Goal: Task Accomplishment & Management: Manage account settings

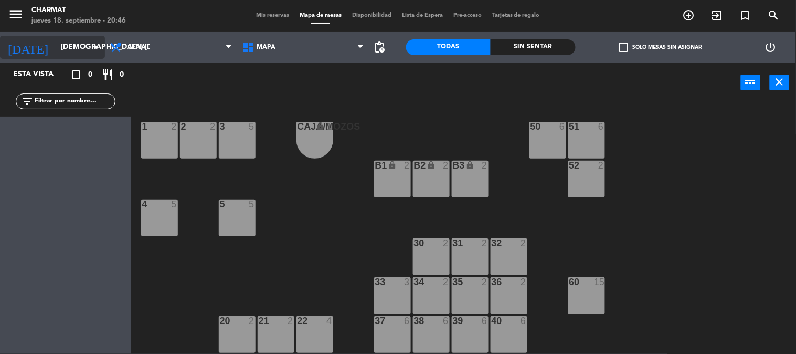
click at [69, 45] on input "[DEMOGRAPHIC_DATA] [DATE]" at bounding box center [106, 47] width 100 height 19
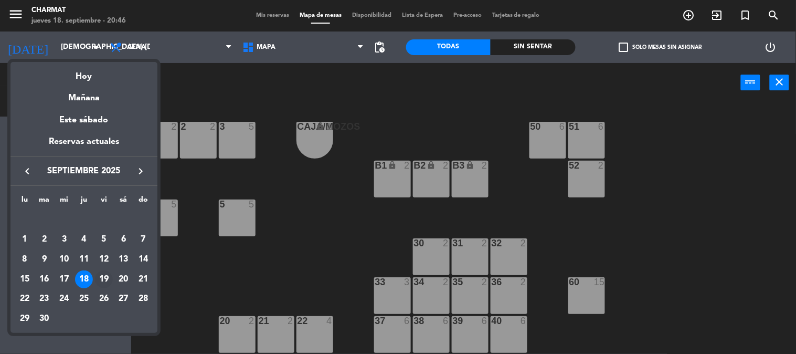
click at [104, 281] on div "19" at bounding box center [104, 279] width 18 height 18
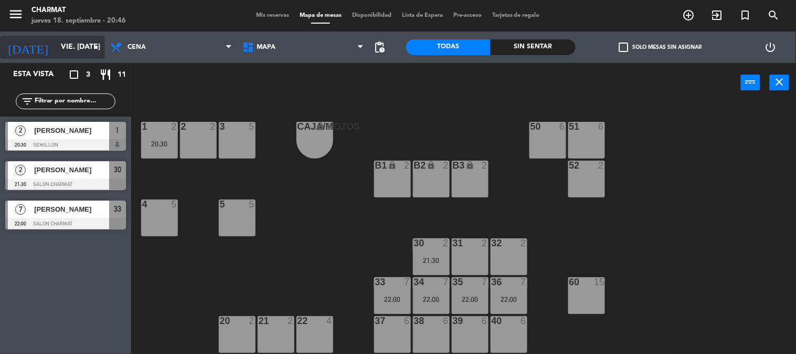
click at [65, 42] on input "vie. [DATE]" at bounding box center [106, 47] width 100 height 19
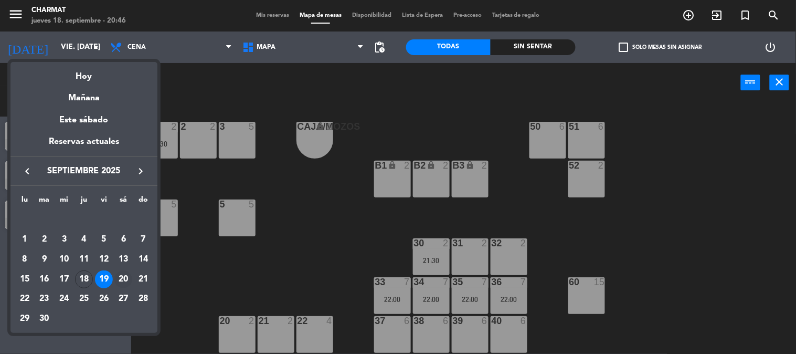
click at [119, 275] on div "20" at bounding box center [123, 279] width 18 height 18
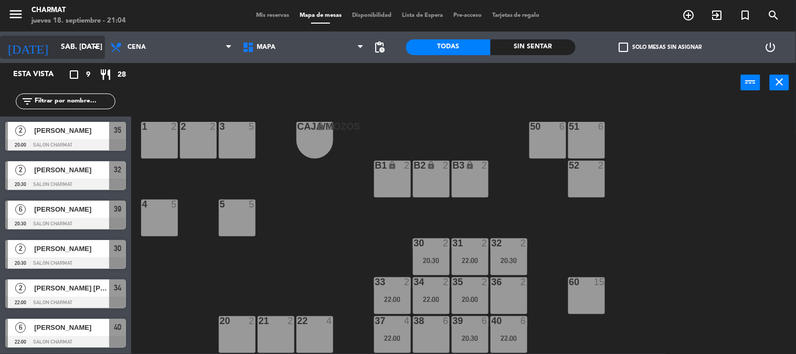
click at [56, 40] on input "sáb. [DATE]" at bounding box center [106, 47] width 100 height 19
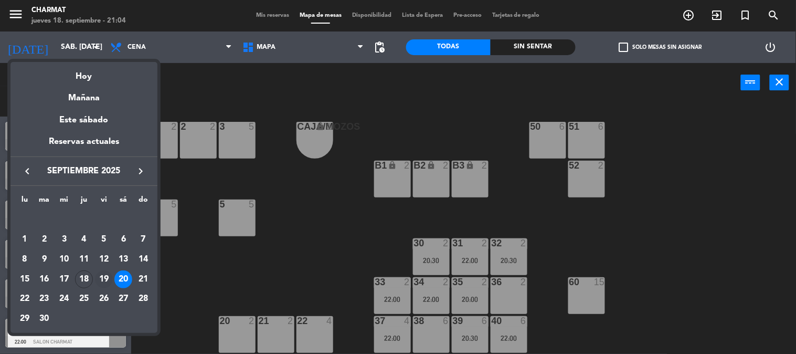
click at [103, 273] on div "19" at bounding box center [104, 279] width 18 height 18
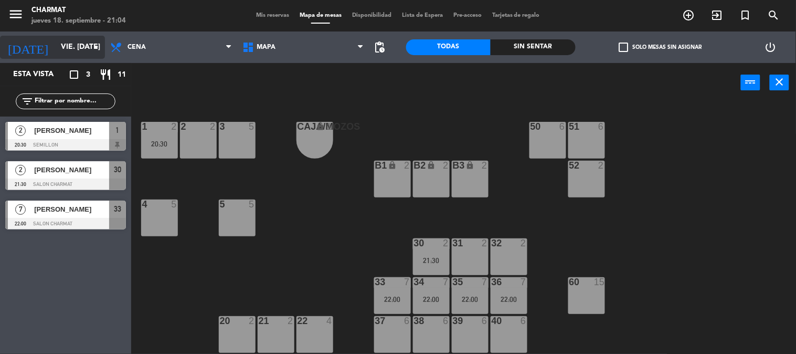
click at [56, 44] on input "vie. [DATE]" at bounding box center [106, 47] width 100 height 19
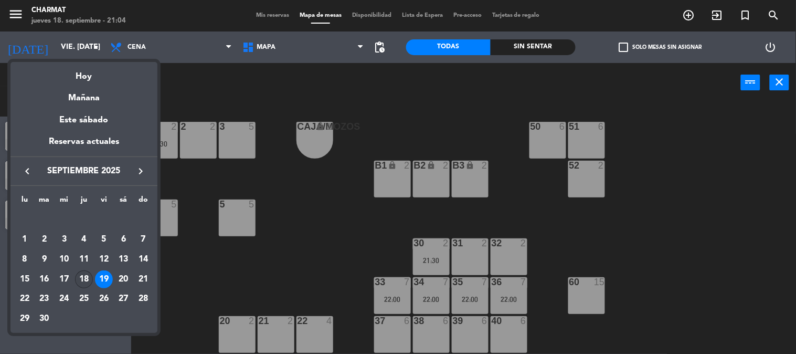
click at [81, 274] on div "18" at bounding box center [84, 279] width 18 height 18
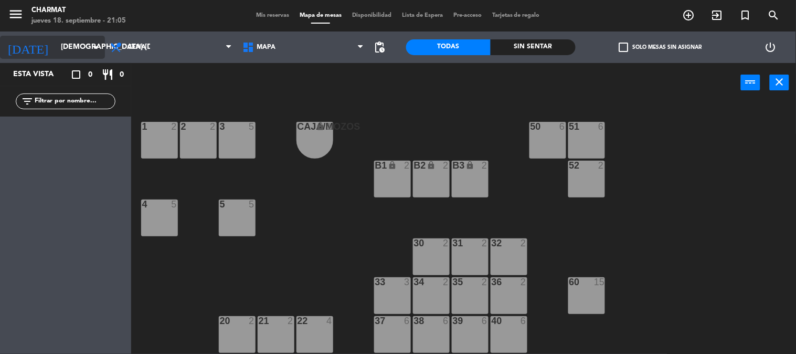
click at [56, 49] on input "jue. 18 sep." at bounding box center [106, 47] width 100 height 19
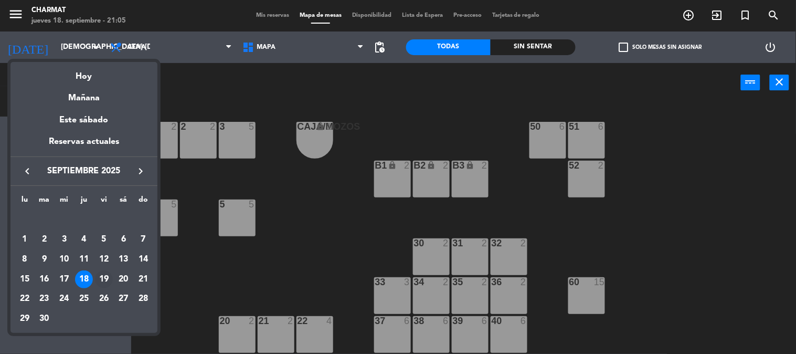
click at [104, 280] on div "19" at bounding box center [104, 279] width 18 height 18
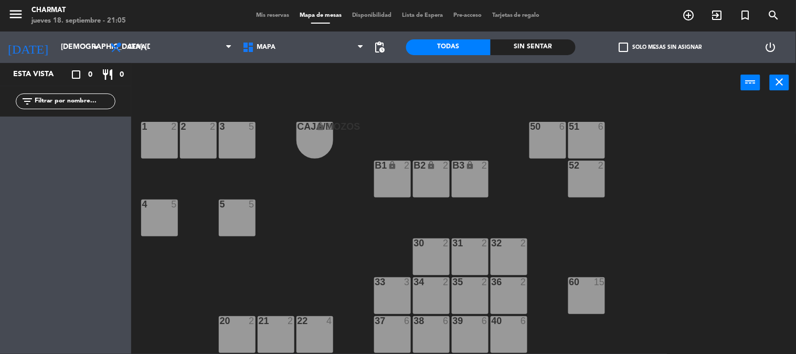
type input "vie. [DATE]"
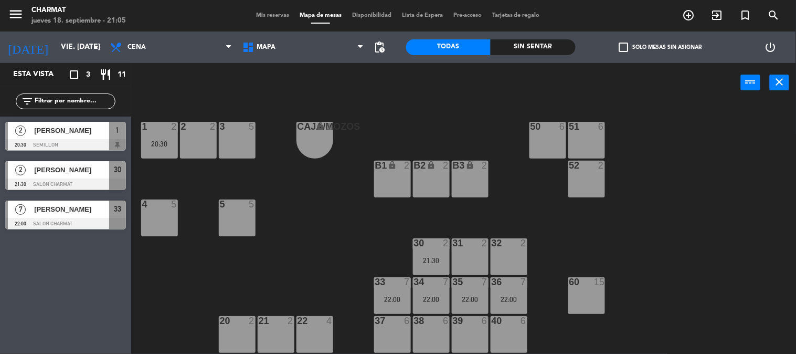
click at [263, 18] on div "Mis reservas Mapa de mesas Disponibilidad Lista de Espera Pre-acceso Tarjetas d…" at bounding box center [398, 15] width 294 height 9
click at [266, 14] on span "Mis reservas" at bounding box center [273, 16] width 44 height 6
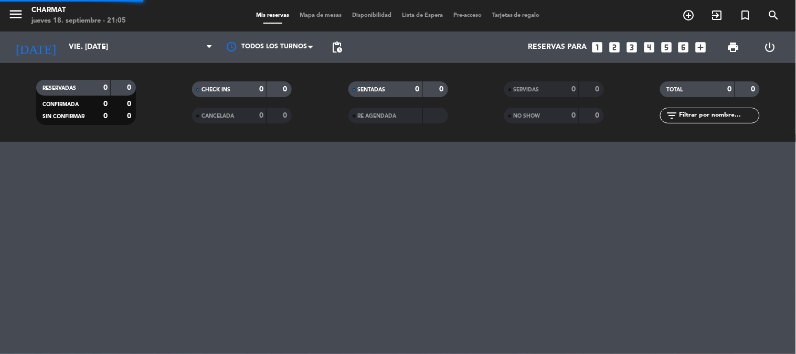
click at [266, 14] on span "Mis reservas" at bounding box center [273, 16] width 44 height 6
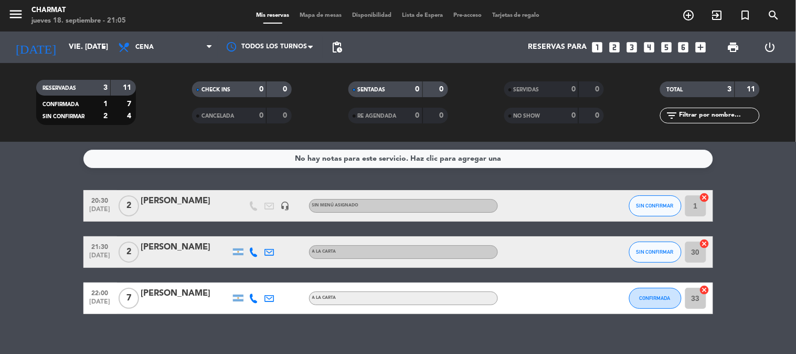
click at [206, 247] on div "[PERSON_NAME]" at bounding box center [185, 247] width 89 height 14
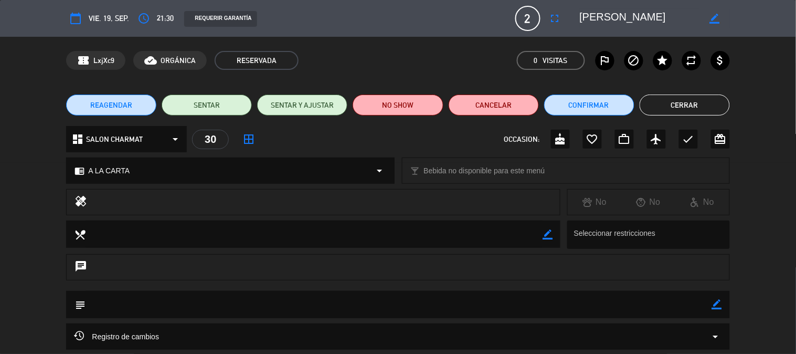
click at [684, 101] on button "Cerrar" at bounding box center [684, 104] width 90 height 21
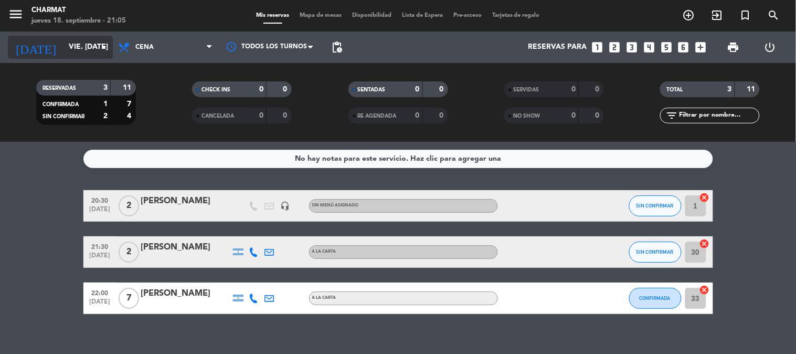
click at [67, 45] on input "vie. [DATE]" at bounding box center [113, 47] width 100 height 19
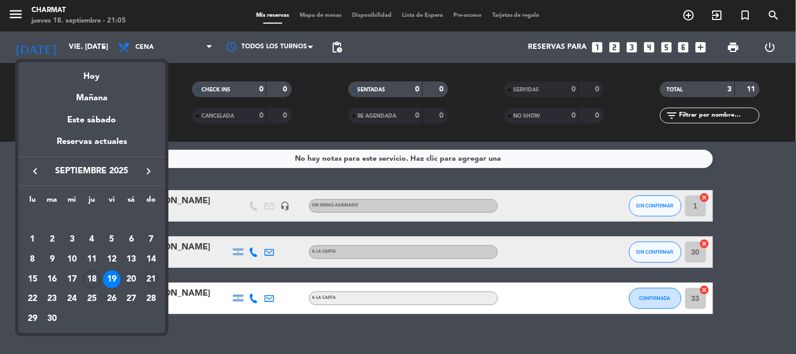
click at [152, 276] on div "21" at bounding box center [151, 279] width 18 height 18
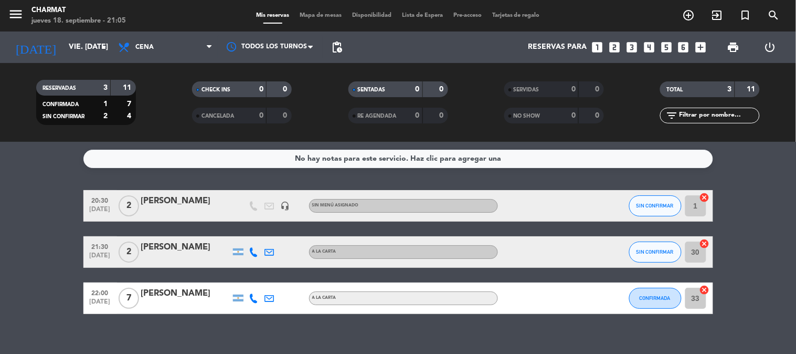
type input "dom. [DATE]"
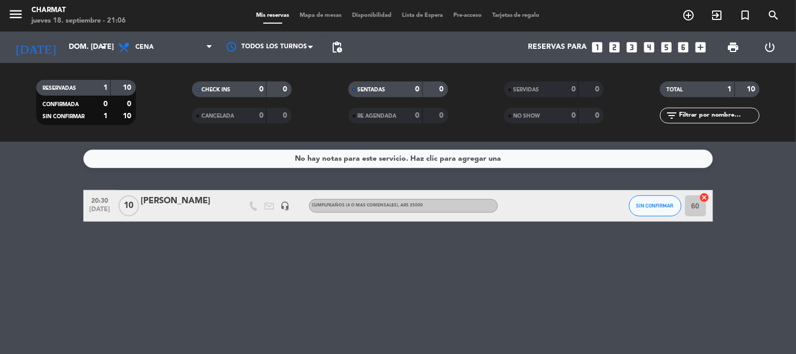
click at [191, 200] on div "Fernanda sandoval" at bounding box center [185, 201] width 89 height 14
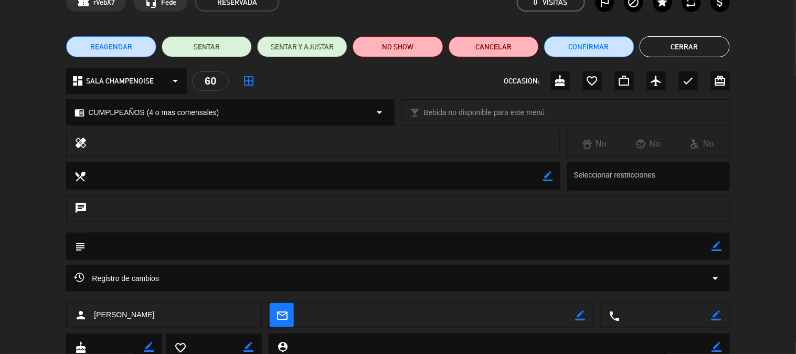
scroll to position [96, 0]
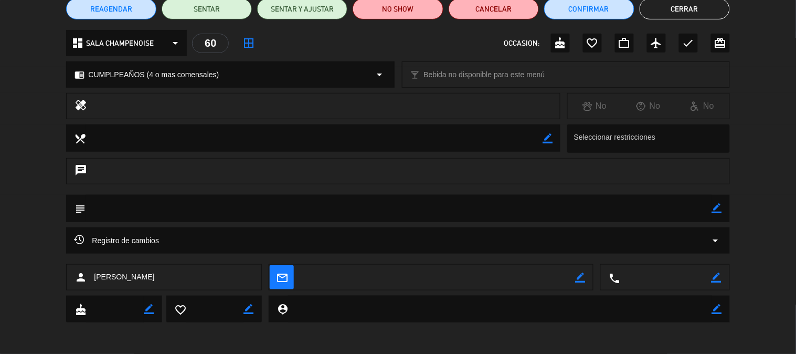
click at [137, 236] on span "Registro de cambios" at bounding box center [116, 240] width 85 height 13
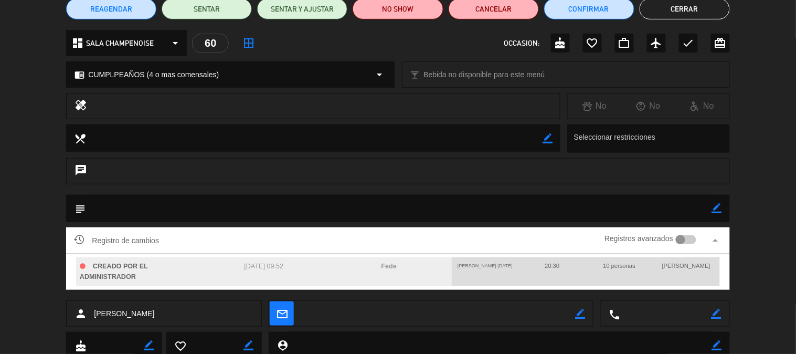
click at [98, 239] on span "Registro de cambios" at bounding box center [116, 240] width 85 height 13
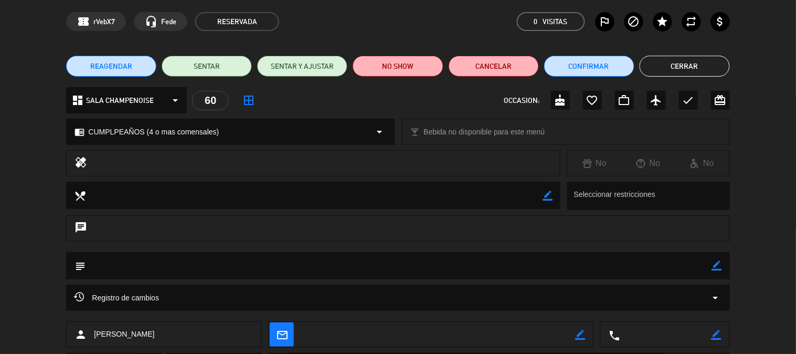
scroll to position [0, 0]
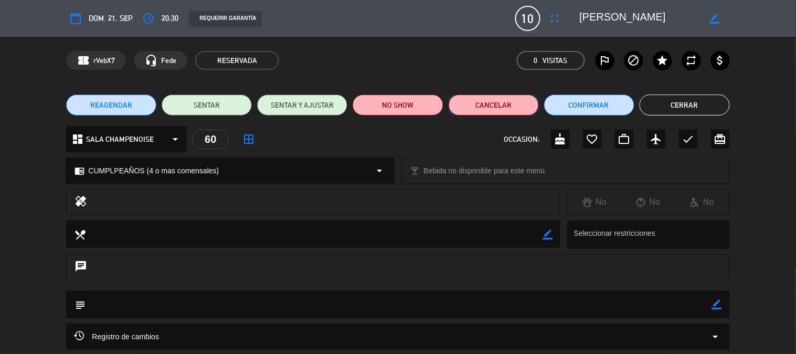
click at [484, 106] on button "Cancelar" at bounding box center [494, 104] width 90 height 21
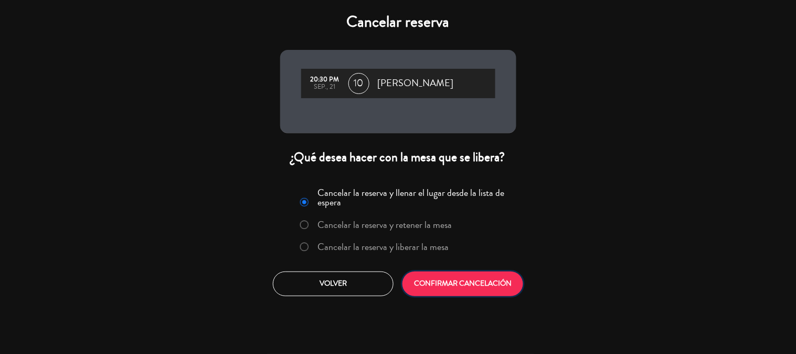
click at [441, 284] on button "CONFIRMAR CANCELACIÓN" at bounding box center [462, 283] width 121 height 25
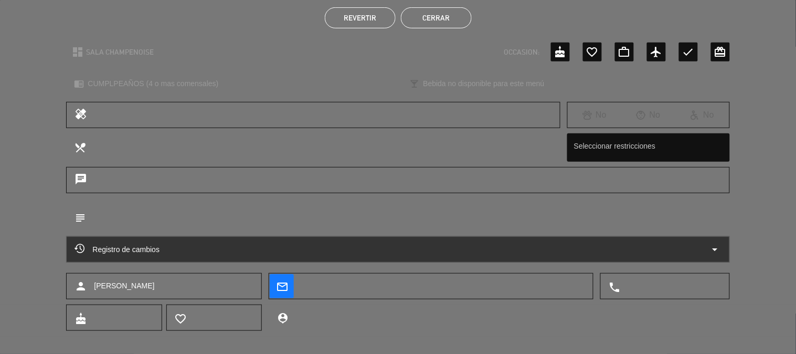
scroll to position [96, 0]
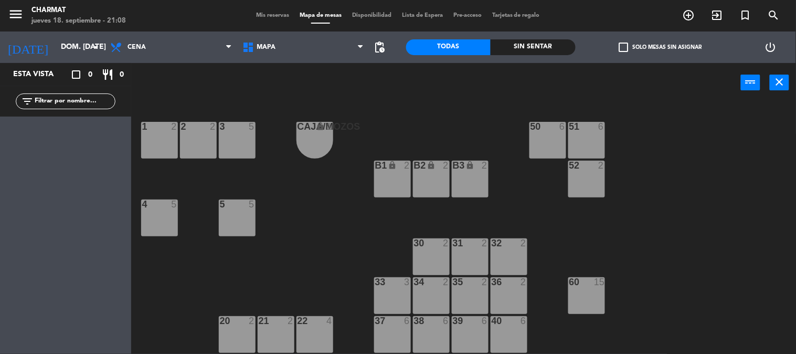
click at [259, 16] on span "Mis reservas" at bounding box center [273, 16] width 44 height 6
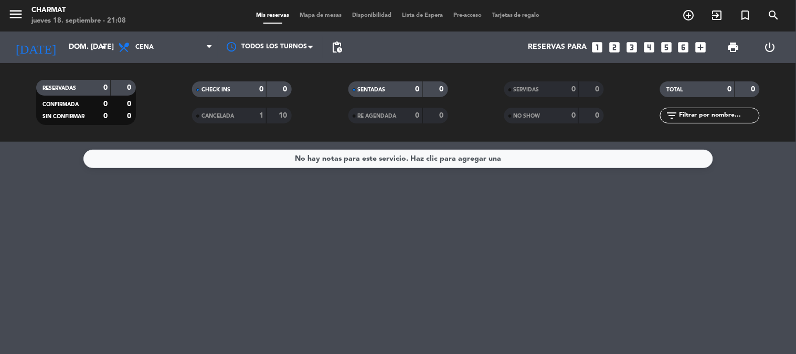
click at [301, 14] on span "Mapa de mesas" at bounding box center [320, 16] width 52 height 6
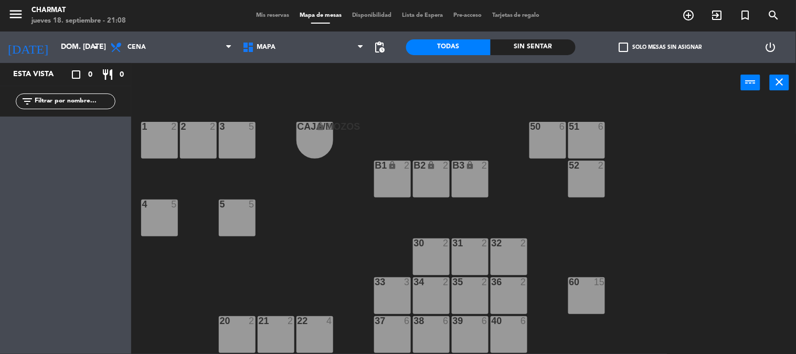
click at [270, 13] on span "Mis reservas" at bounding box center [273, 16] width 44 height 6
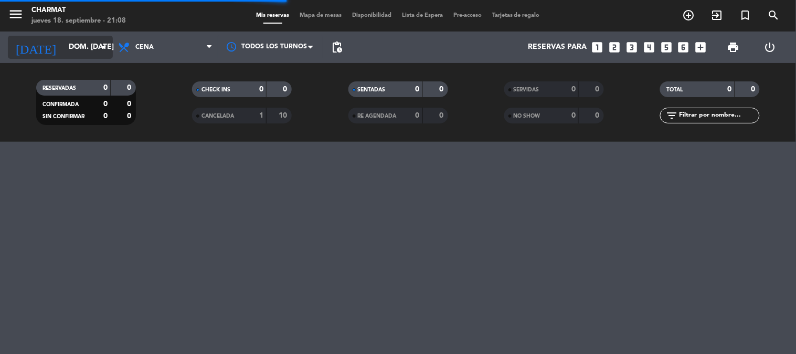
click at [63, 45] on input "dom. [DATE]" at bounding box center [113, 47] width 100 height 19
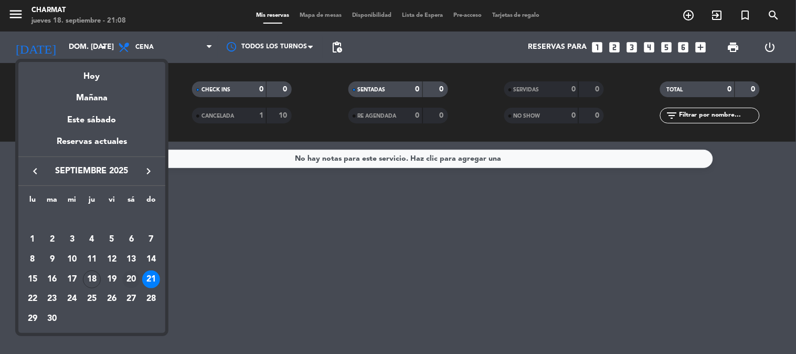
click at [130, 278] on div "20" at bounding box center [131, 279] width 18 height 18
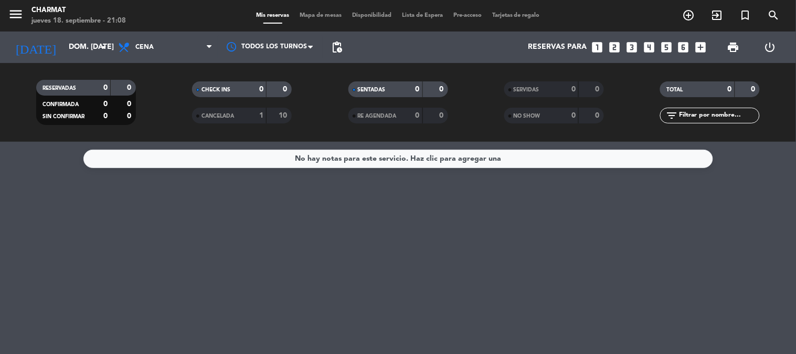
type input "sáb. [DATE]"
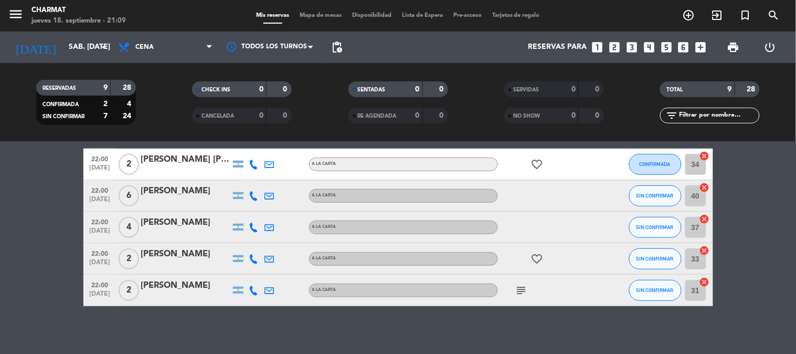
scroll to position [201, 0]
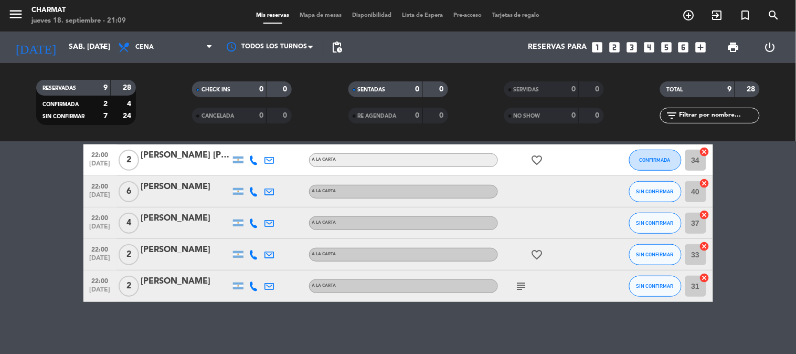
click at [516, 282] on icon "subject" at bounding box center [521, 286] width 13 height 13
click at [538, 250] on icon "favorite_border" at bounding box center [537, 254] width 13 height 13
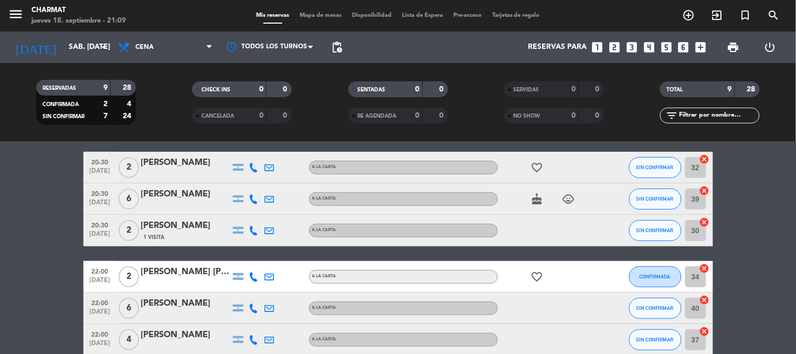
click at [537, 273] on icon "favorite_border" at bounding box center [537, 276] width 13 height 13
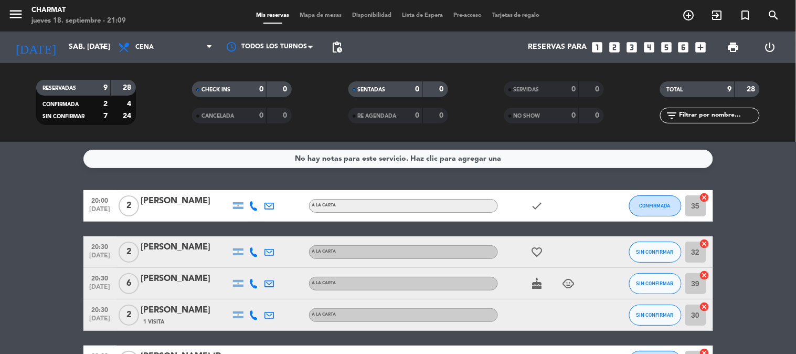
click at [538, 285] on icon "cake" at bounding box center [537, 283] width 13 height 13
click at [572, 282] on icon "child_care" at bounding box center [568, 283] width 13 height 13
click at [538, 249] on icon "favorite_border" at bounding box center [537, 252] width 13 height 13
click at [536, 205] on icon "check" at bounding box center [537, 205] width 13 height 13
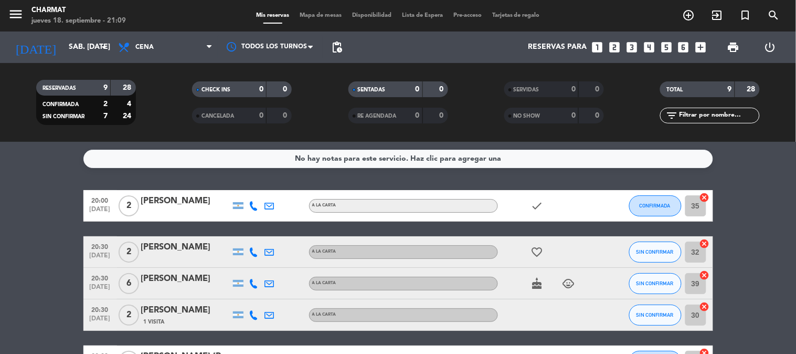
click at [536, 205] on icon "check" at bounding box center [537, 205] width 13 height 13
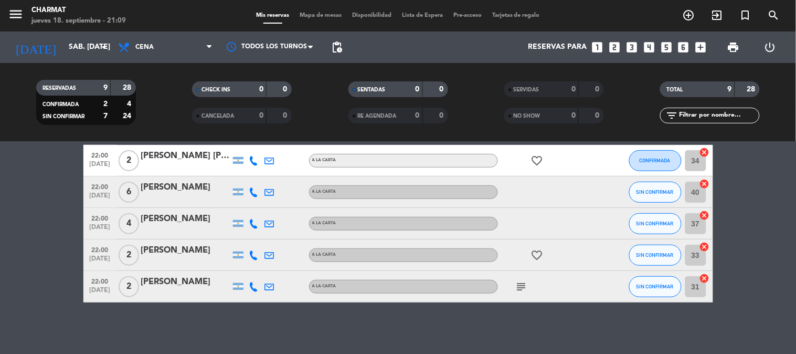
scroll to position [201, 0]
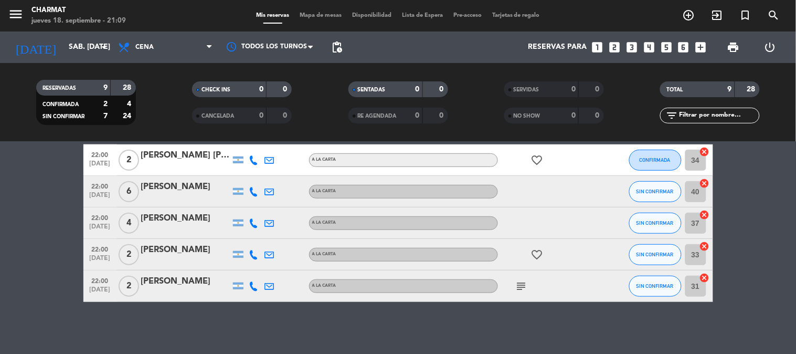
click at [522, 285] on icon "subject" at bounding box center [521, 286] width 13 height 13
click at [522, 198] on div at bounding box center [545, 191] width 94 height 31
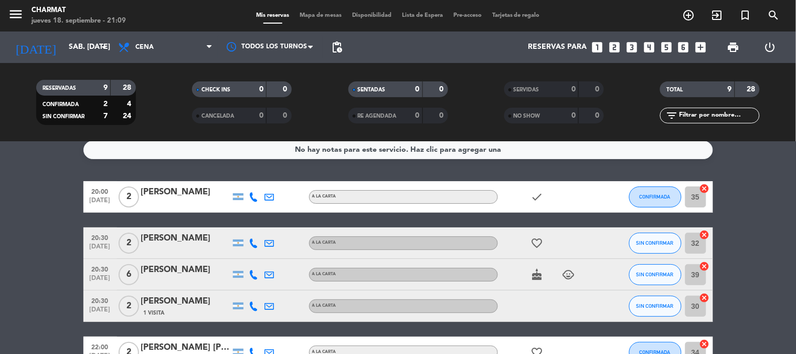
scroll to position [0, 0]
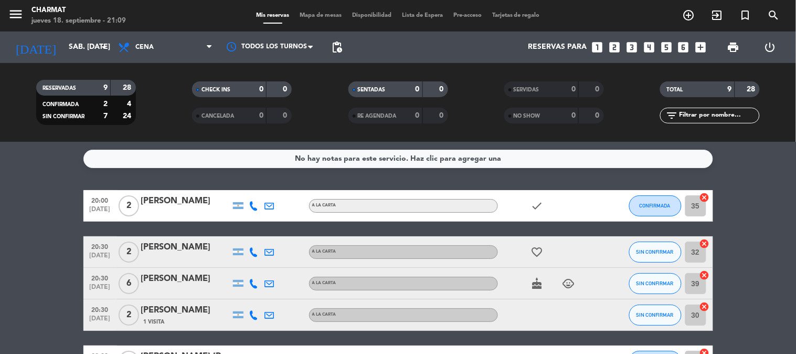
click at [541, 286] on icon "cake" at bounding box center [537, 283] width 13 height 13
click at [568, 283] on icon "child_care" at bounding box center [568, 283] width 13 height 13
click at [541, 206] on icon "check" at bounding box center [537, 205] width 13 height 13
click at [534, 203] on icon "check" at bounding box center [537, 205] width 13 height 13
click at [533, 203] on icon "check" at bounding box center [537, 205] width 13 height 13
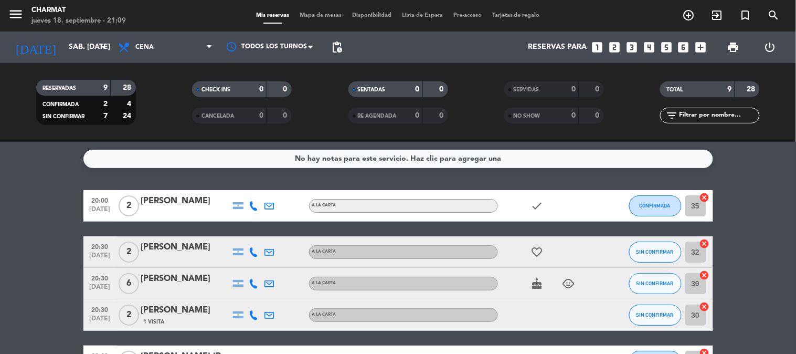
click at [533, 203] on icon "check" at bounding box center [537, 205] width 13 height 13
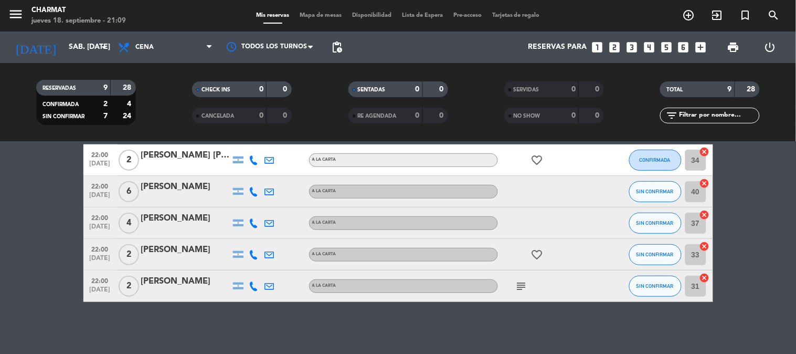
click at [171, 283] on div "[PERSON_NAME]" at bounding box center [185, 281] width 89 height 14
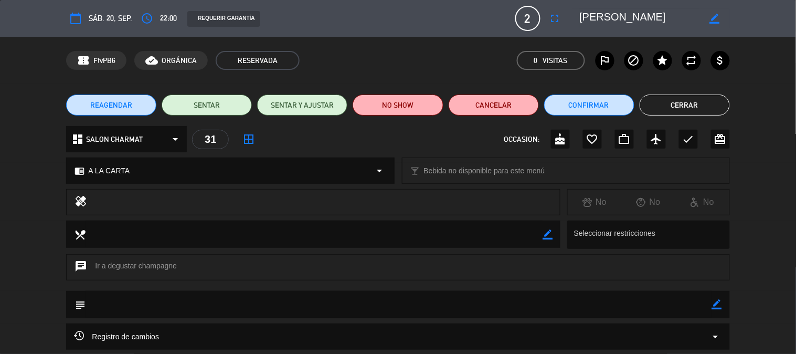
scroll to position [58, 0]
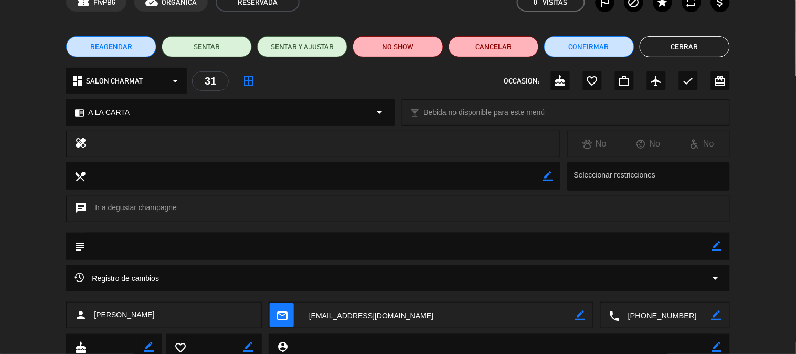
click at [79, 141] on icon "healing" at bounding box center [80, 143] width 13 height 15
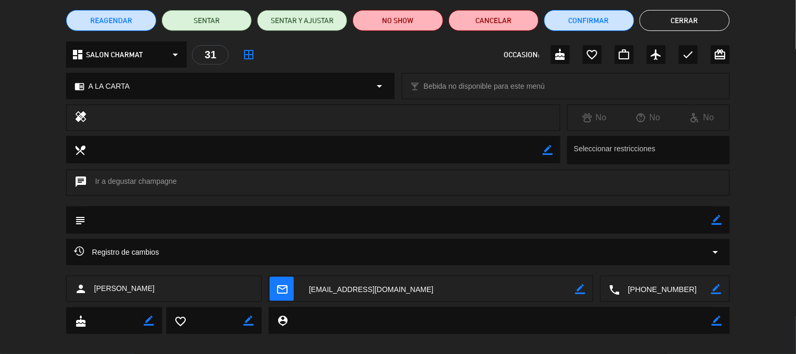
scroll to position [96, 0]
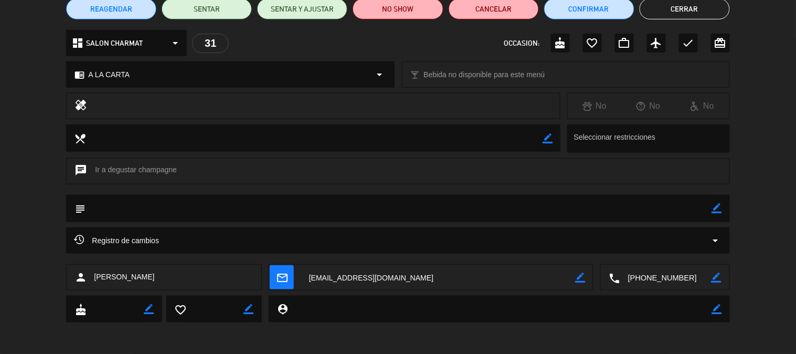
scroll to position [38, 0]
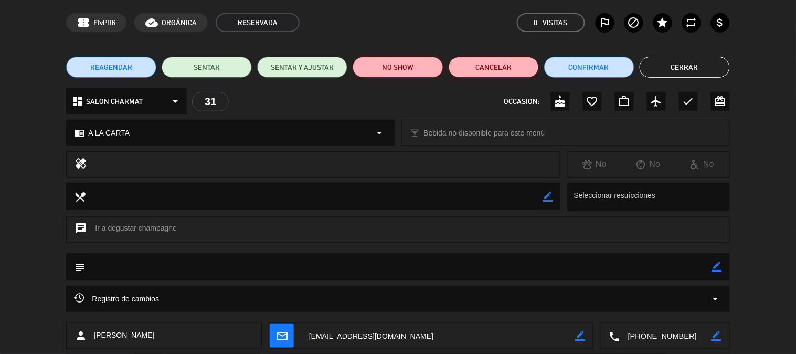
click at [688, 65] on button "Cerrar" at bounding box center [684, 67] width 90 height 21
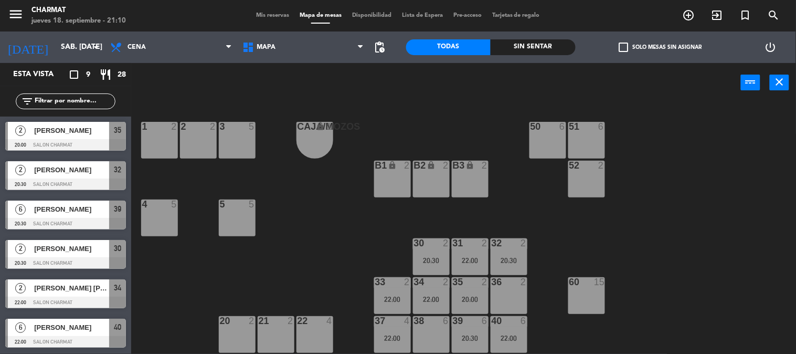
click at [270, 17] on span "Mis reservas" at bounding box center [273, 16] width 44 height 6
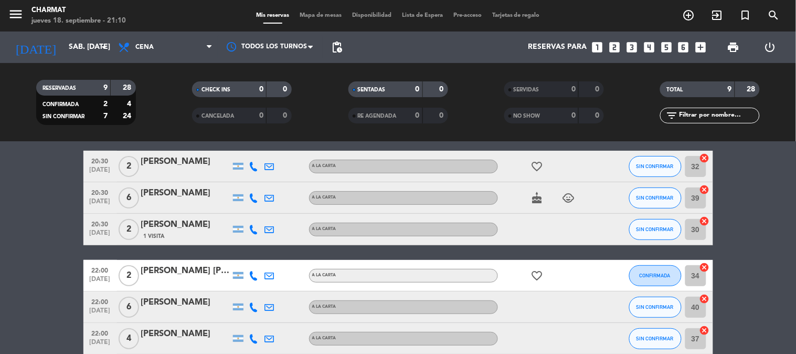
scroll to position [201, 0]
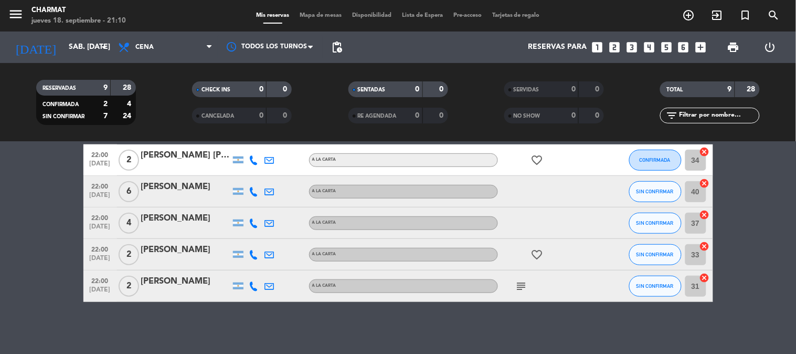
click at [520, 282] on icon "subject" at bounding box center [521, 286] width 13 height 13
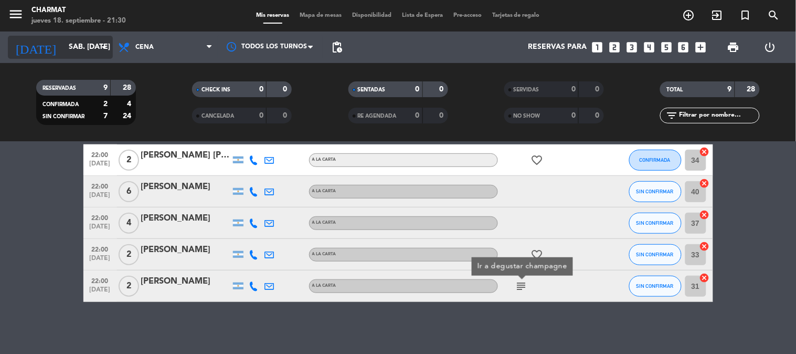
click at [65, 48] on input "sáb. [DATE]" at bounding box center [113, 47] width 100 height 19
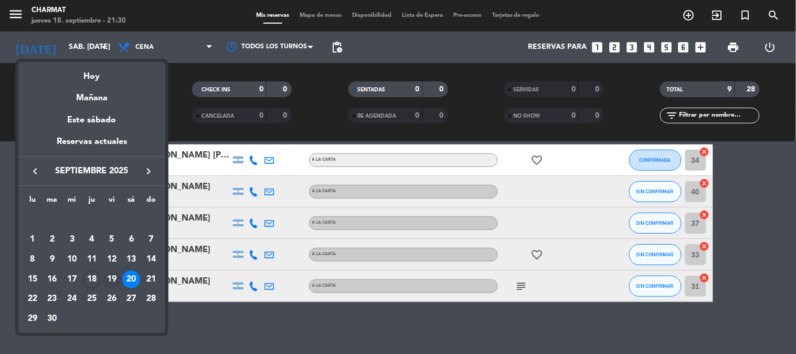
click at [108, 281] on div "19" at bounding box center [112, 279] width 18 height 18
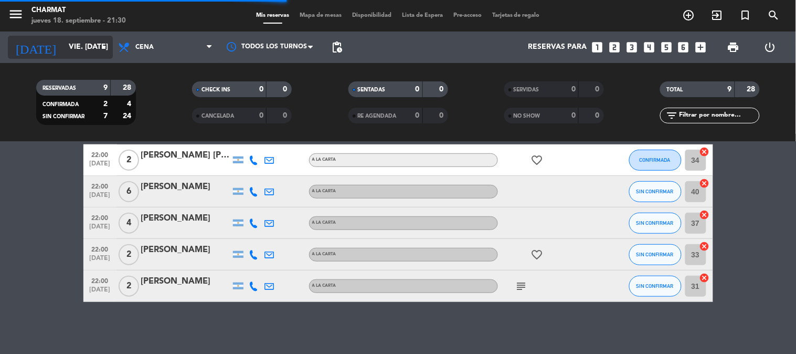
scroll to position [12, 0]
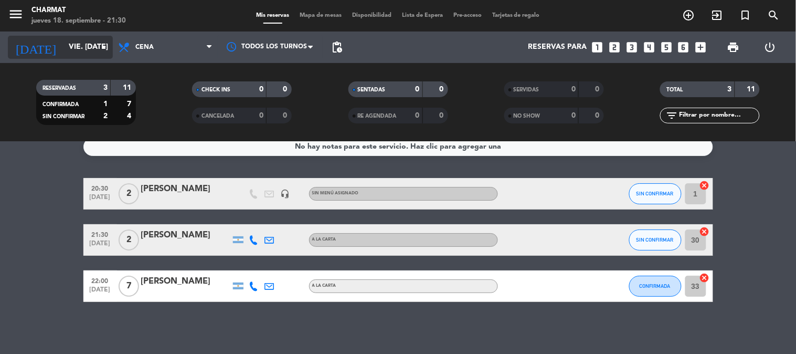
click at [64, 51] on input "vie. [DATE]" at bounding box center [113, 47] width 100 height 19
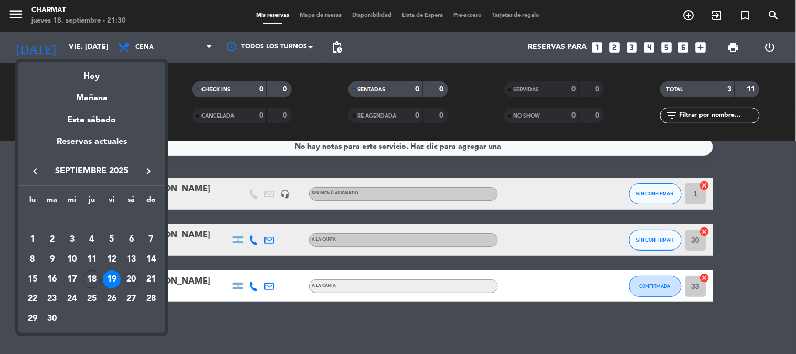
click at [134, 274] on div "20" at bounding box center [131, 279] width 18 height 18
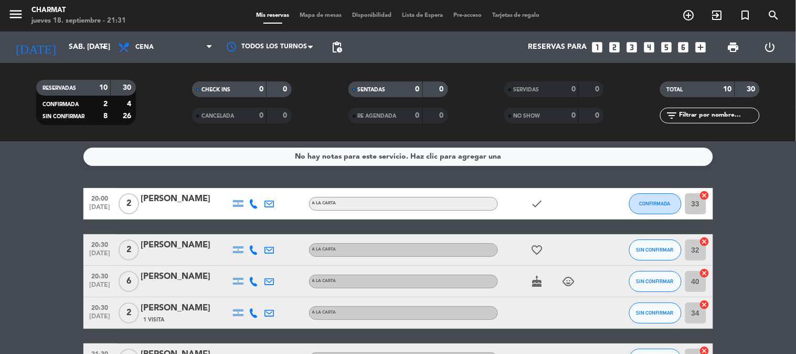
scroll to position [0, 0]
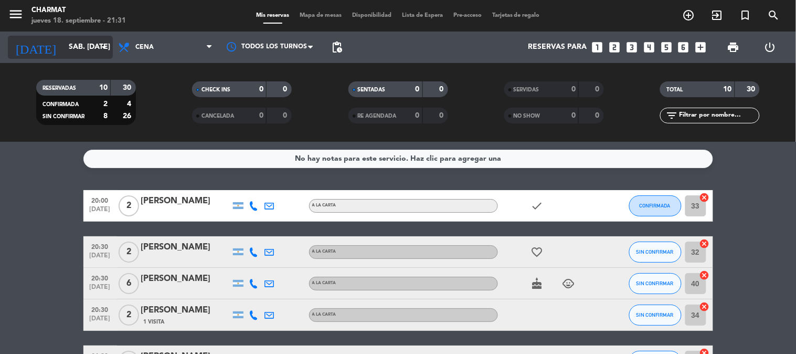
click at [66, 45] on input "sáb. [DATE]" at bounding box center [113, 47] width 100 height 19
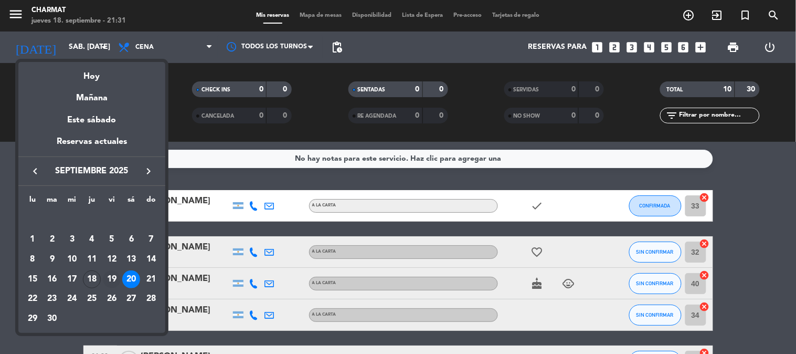
click at [111, 276] on div "19" at bounding box center [112, 279] width 18 height 18
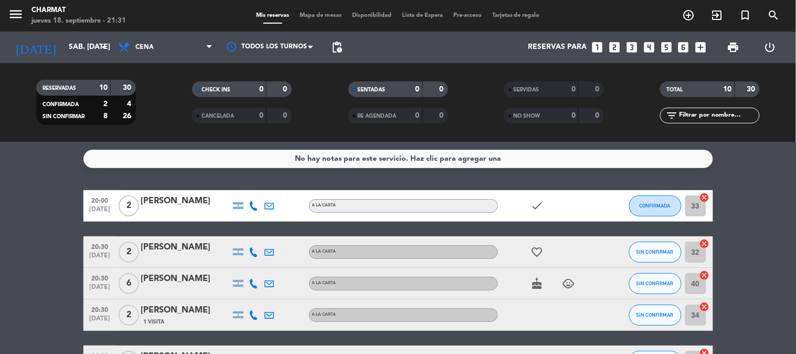
type input "vie. [DATE]"
